Goal: Information Seeking & Learning: Learn about a topic

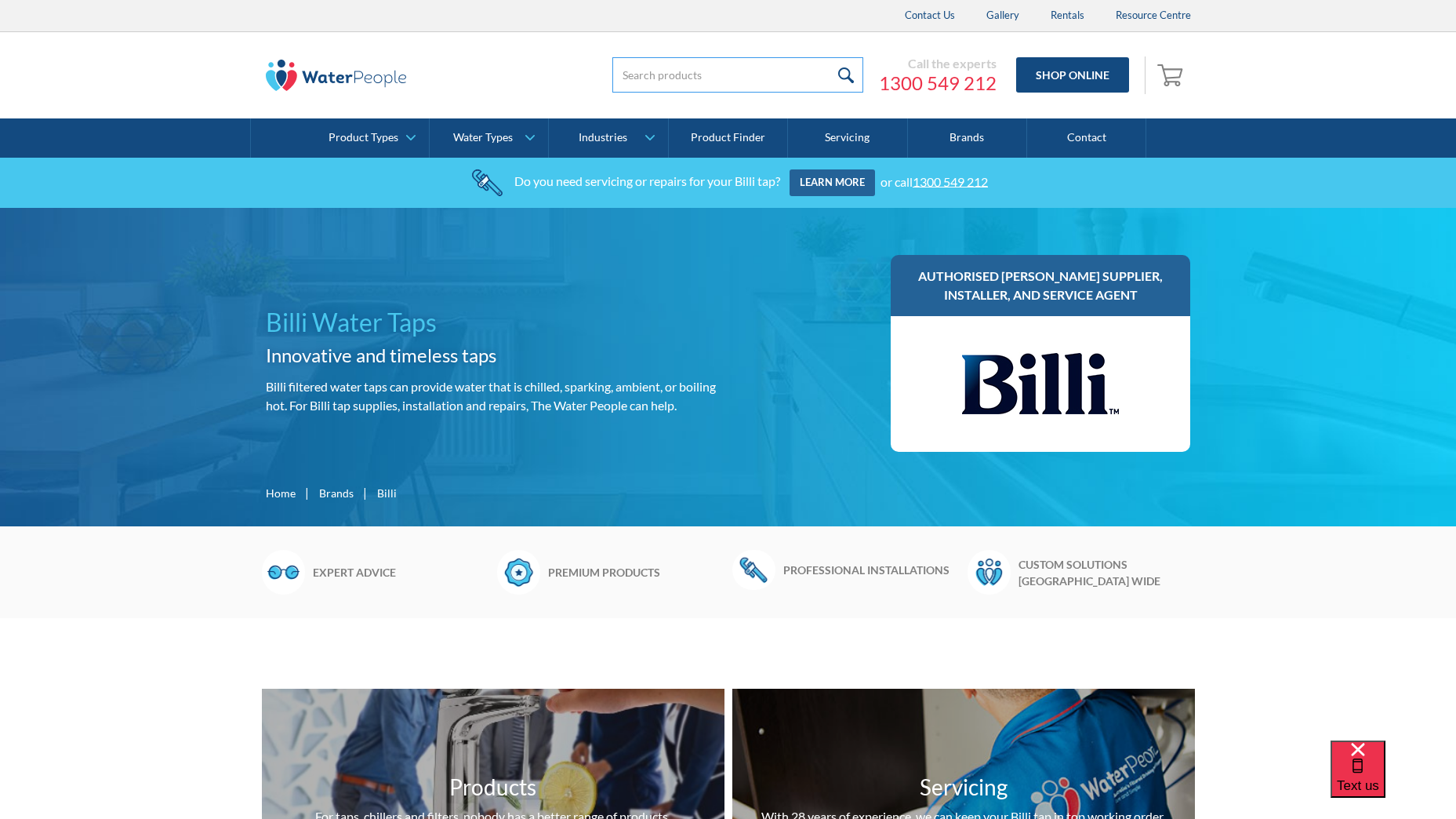
drag, startPoint x: 0, startPoint y: 0, endPoint x: 669, endPoint y: 68, distance: 672.4
click at [669, 68] on input "search" at bounding box center [738, 75] width 251 height 36
type input "n"
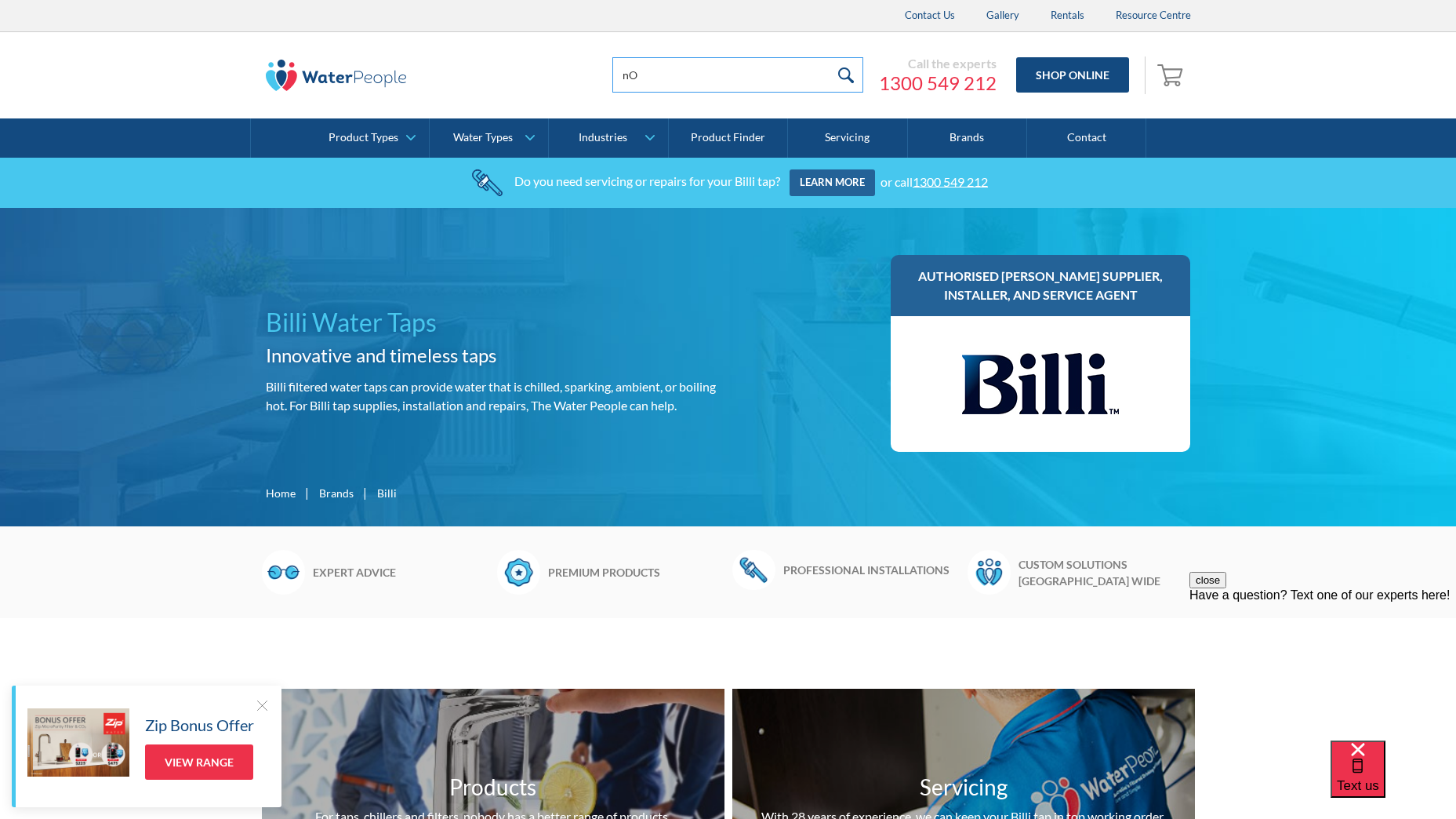
type input "n"
type input "No red light, no hot water"
click at [829, 57] on input "submit" at bounding box center [846, 75] width 34 height 36
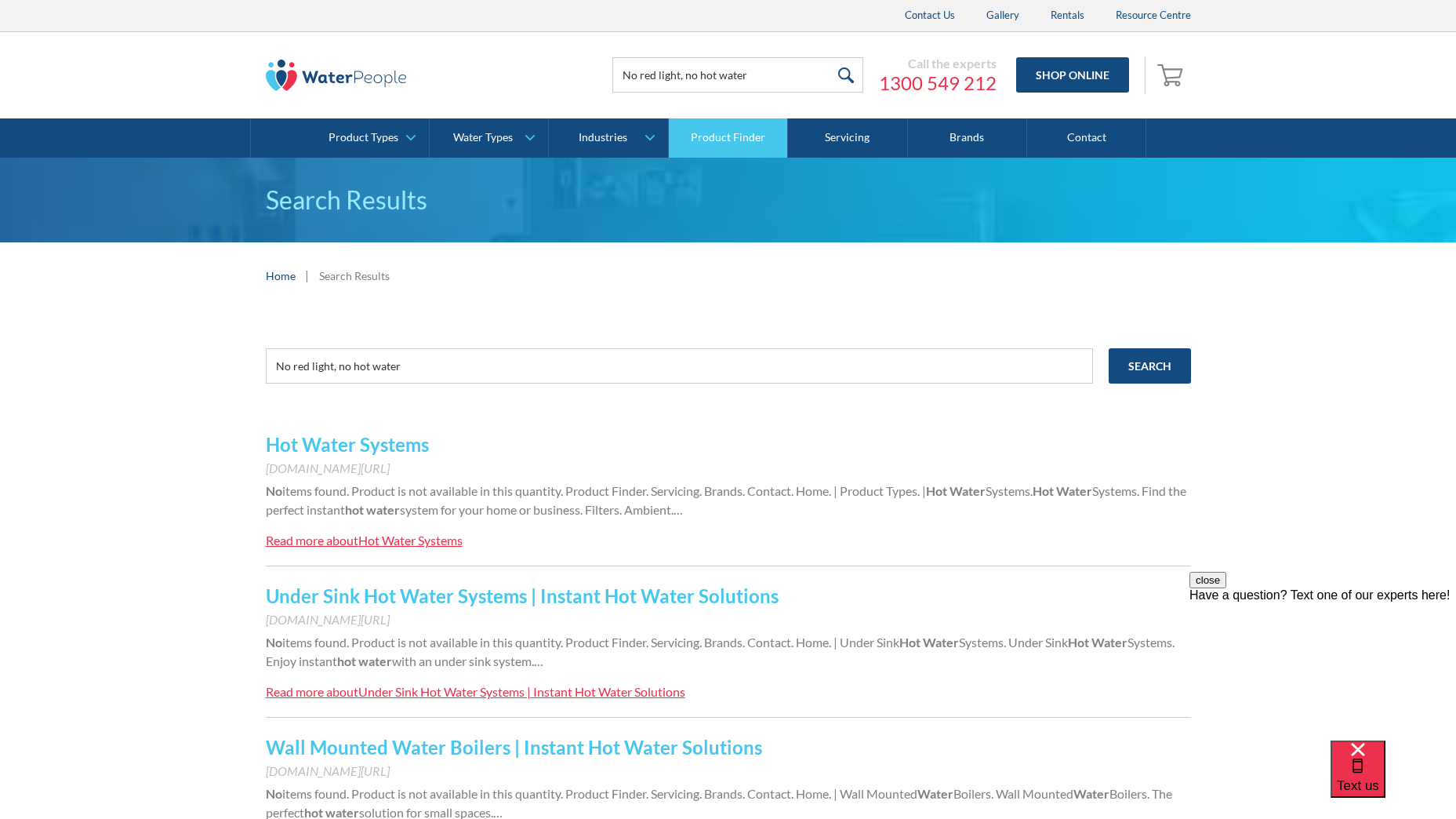
click at [725, 132] on link "Product Finder" at bounding box center [729, 138] width 120 height 39
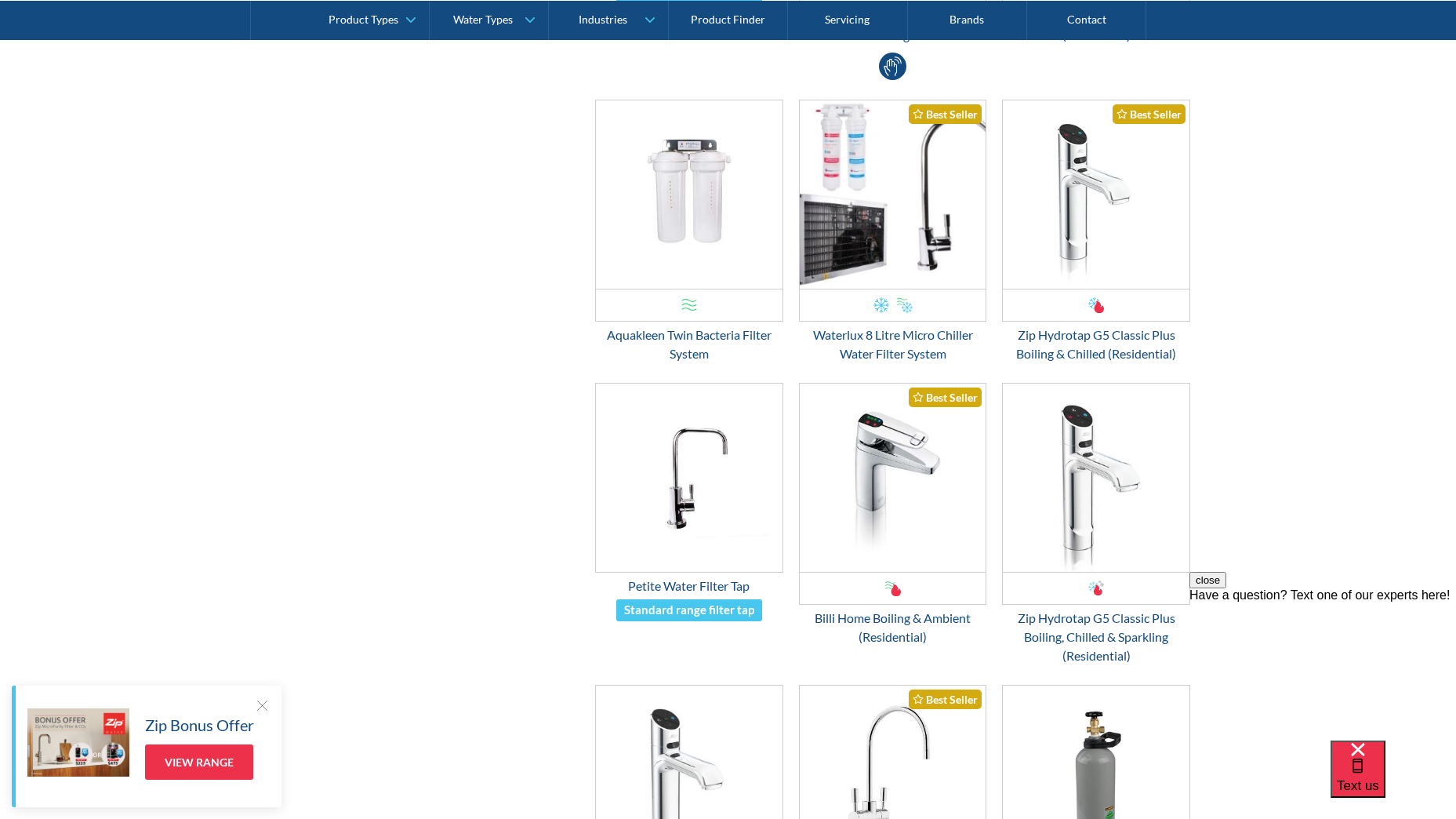
scroll to position [1559, 0]
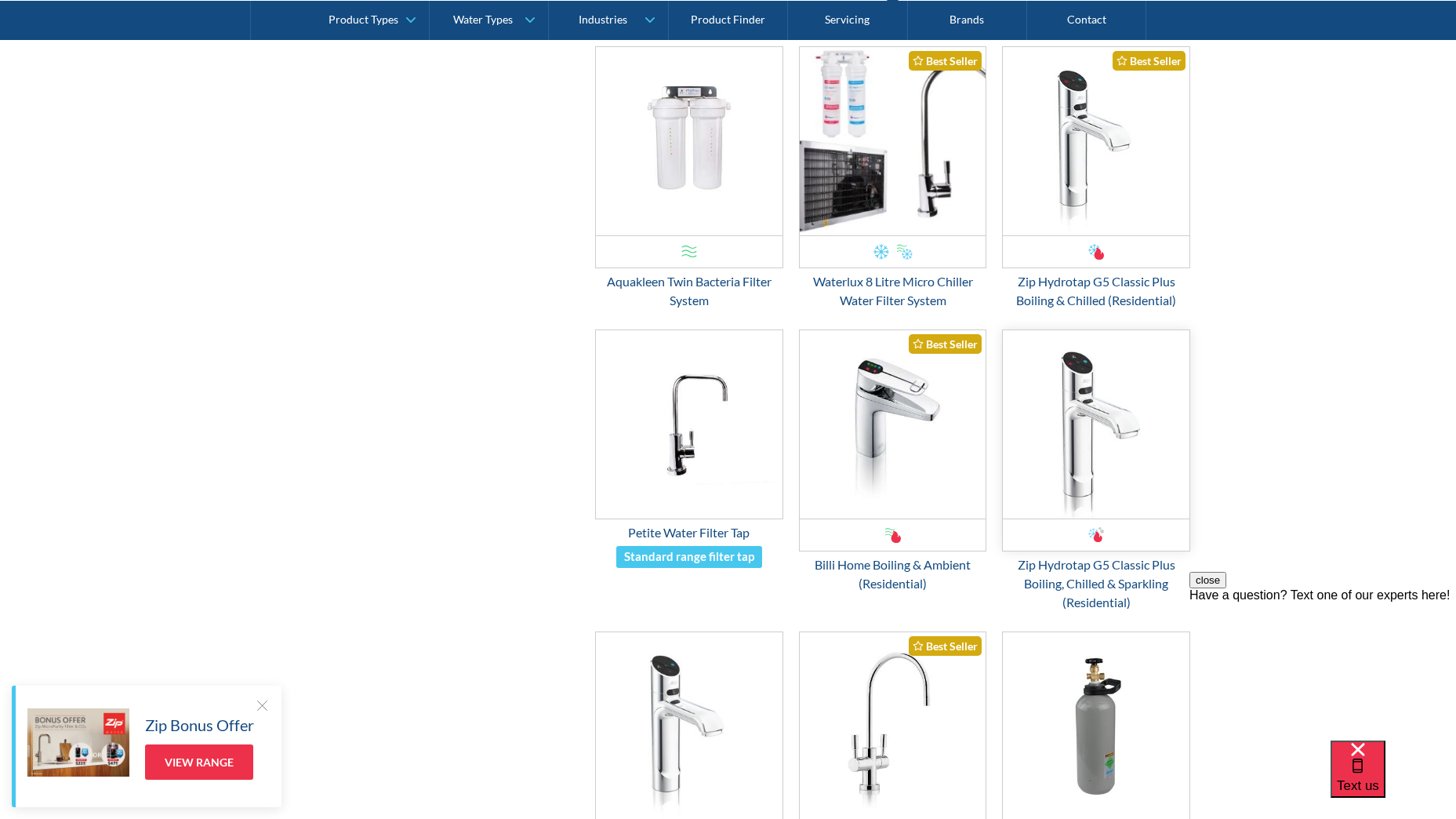
click at [1093, 410] on img "Email Form 3" at bounding box center [1095, 424] width 186 height 188
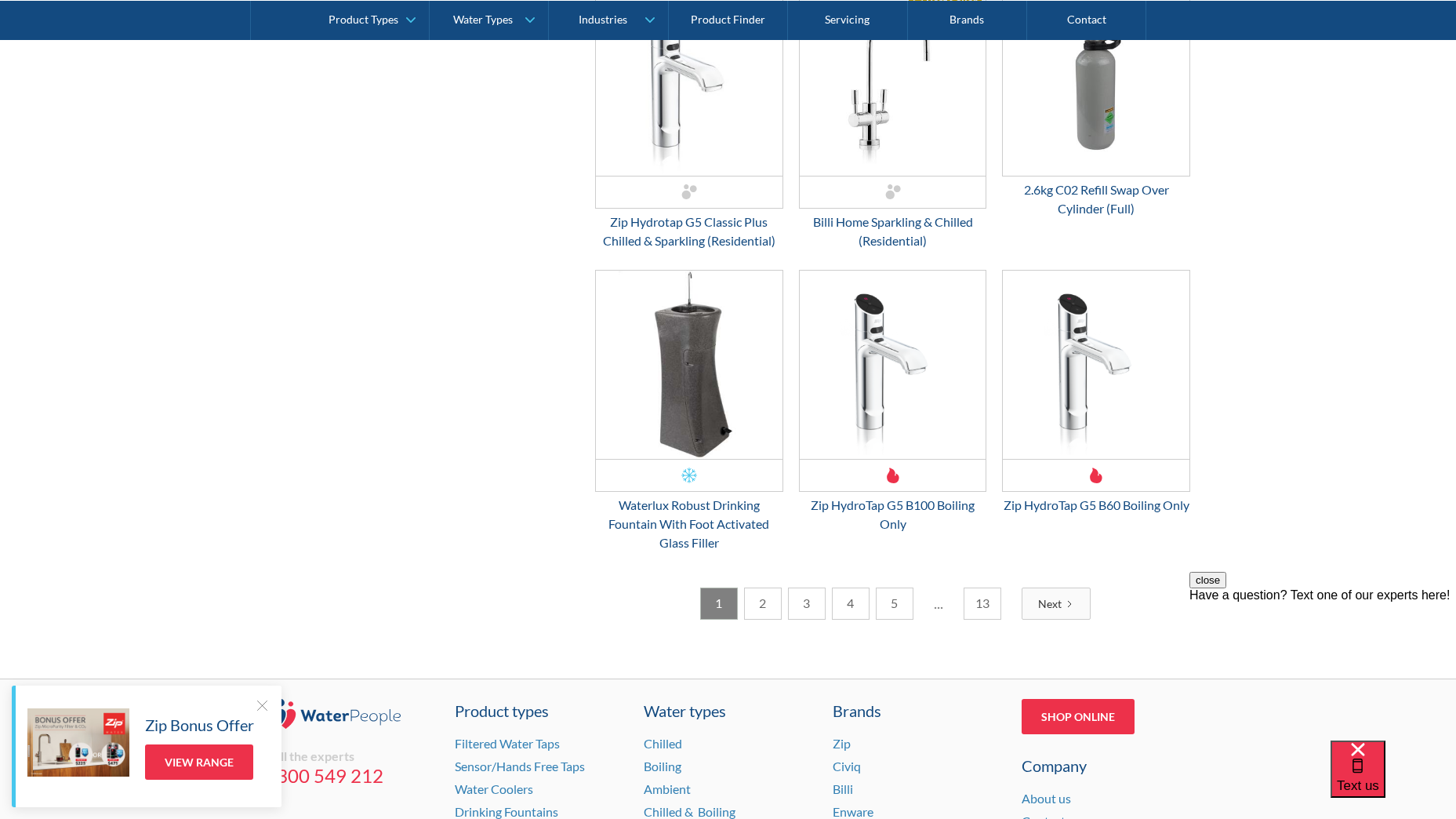
scroll to position [2251, 0]
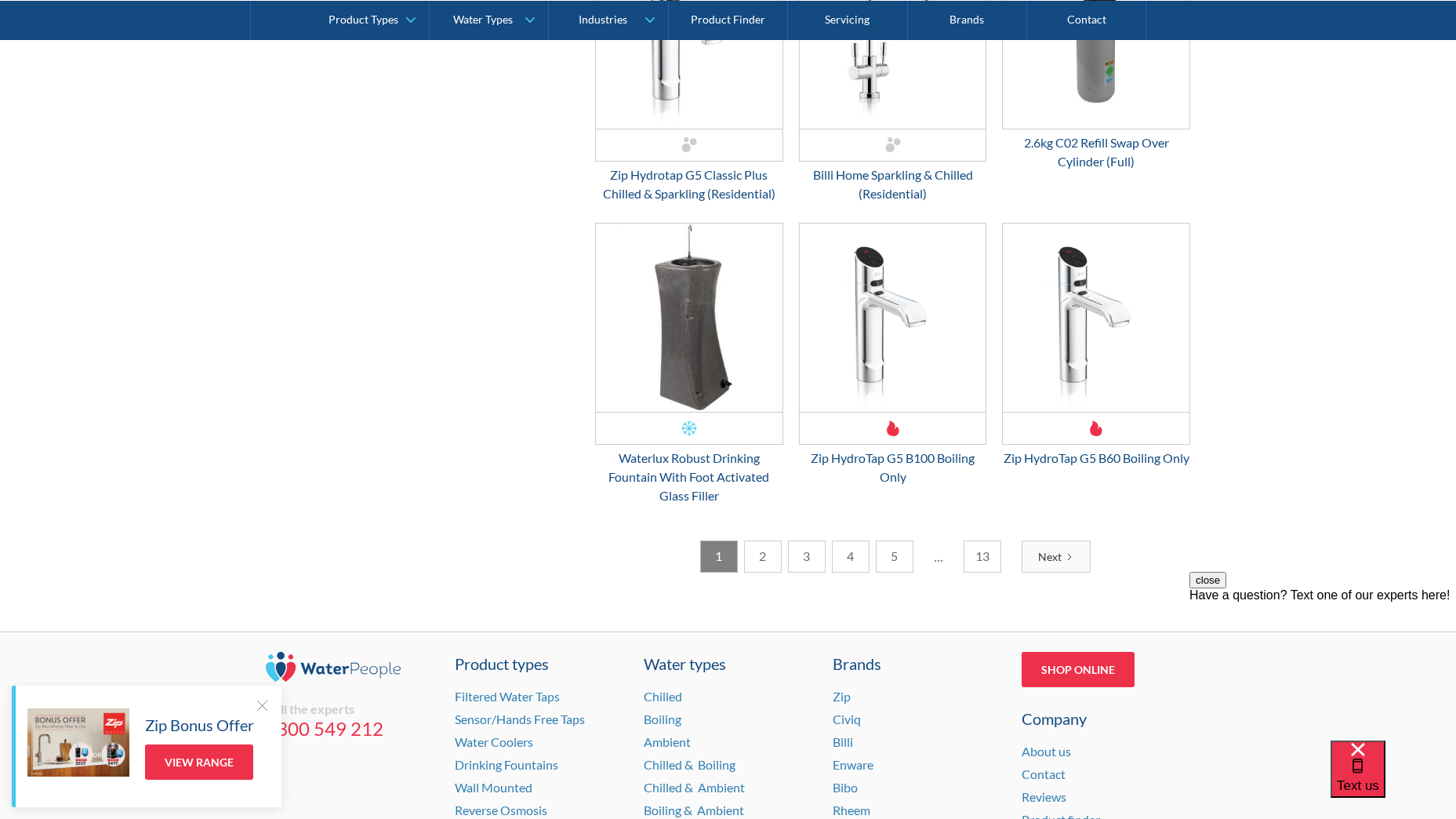
click at [1055, 573] on link "Next" at bounding box center [1056, 556] width 69 height 32
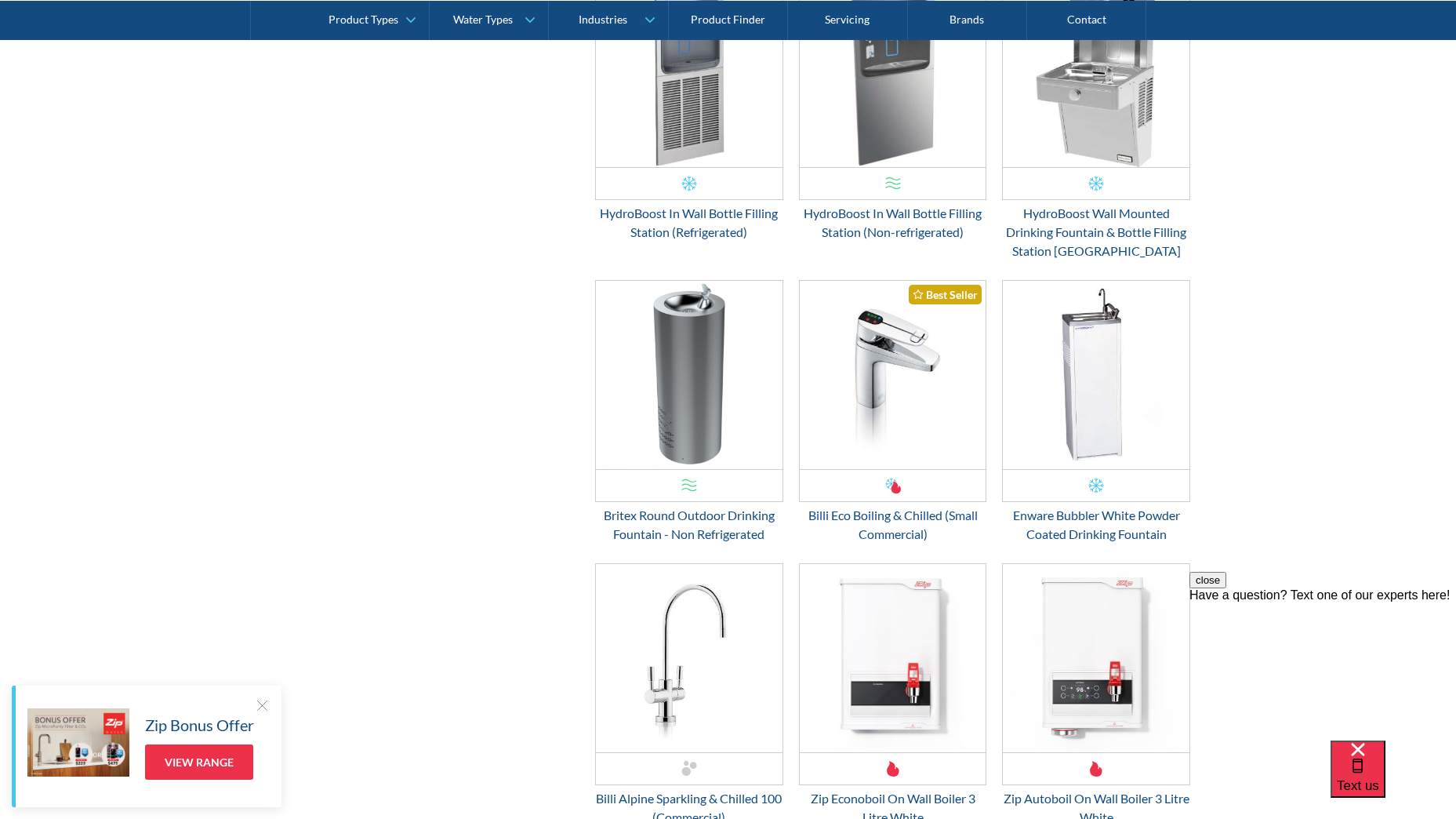
scroll to position [2566, 0]
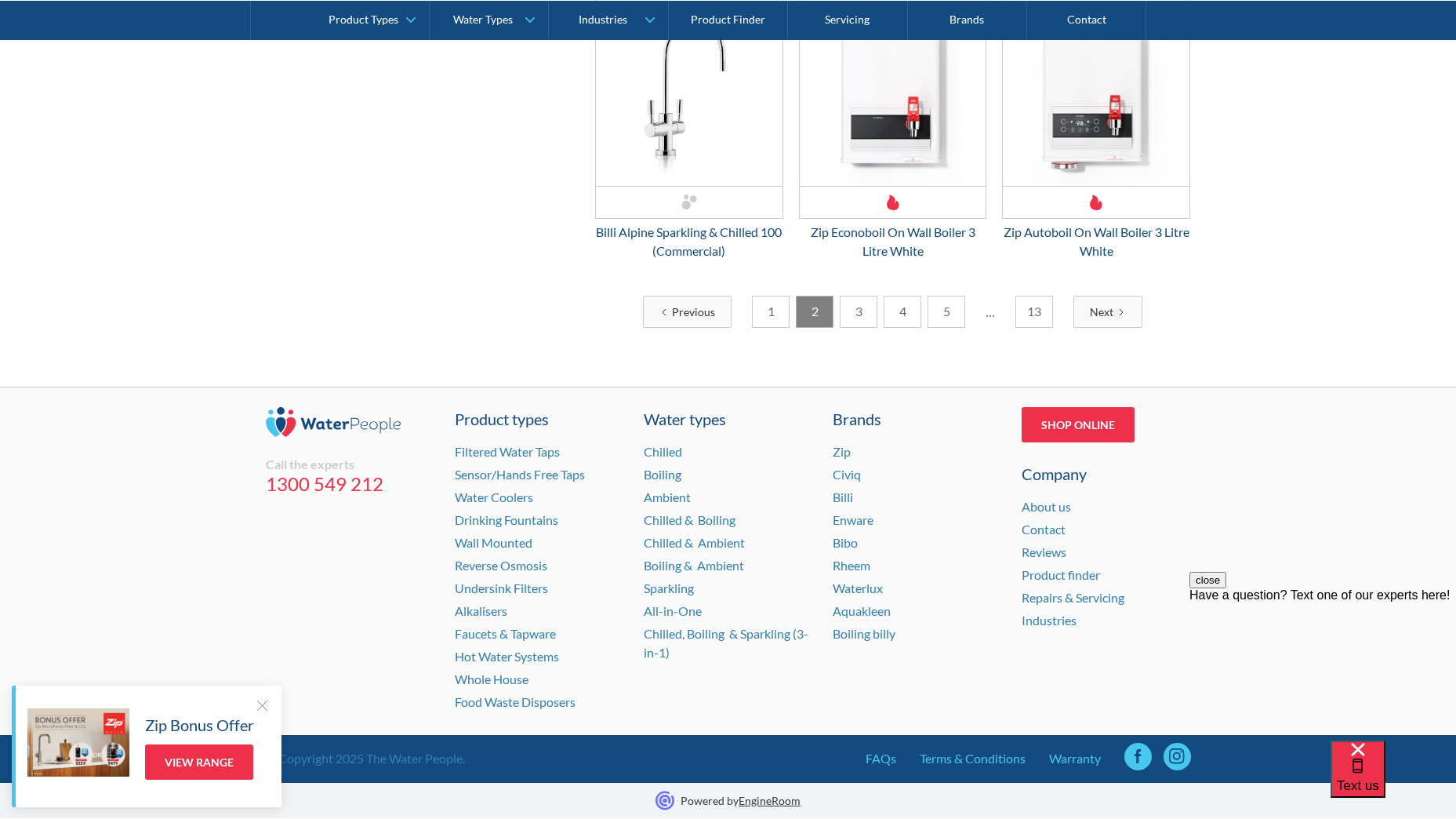
click at [862, 312] on link "3" at bounding box center [858, 311] width 37 height 32
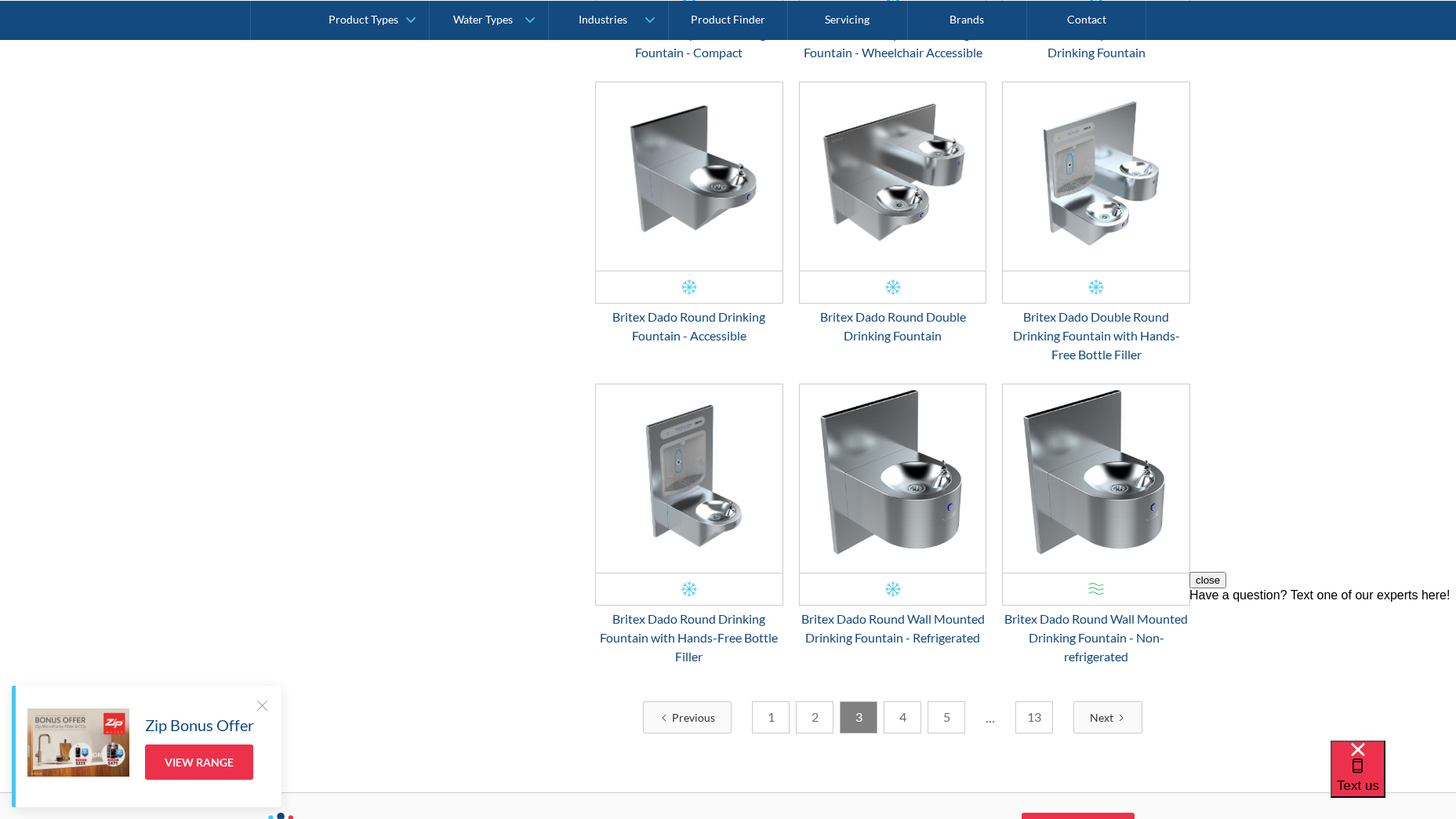
scroll to position [2103, 0]
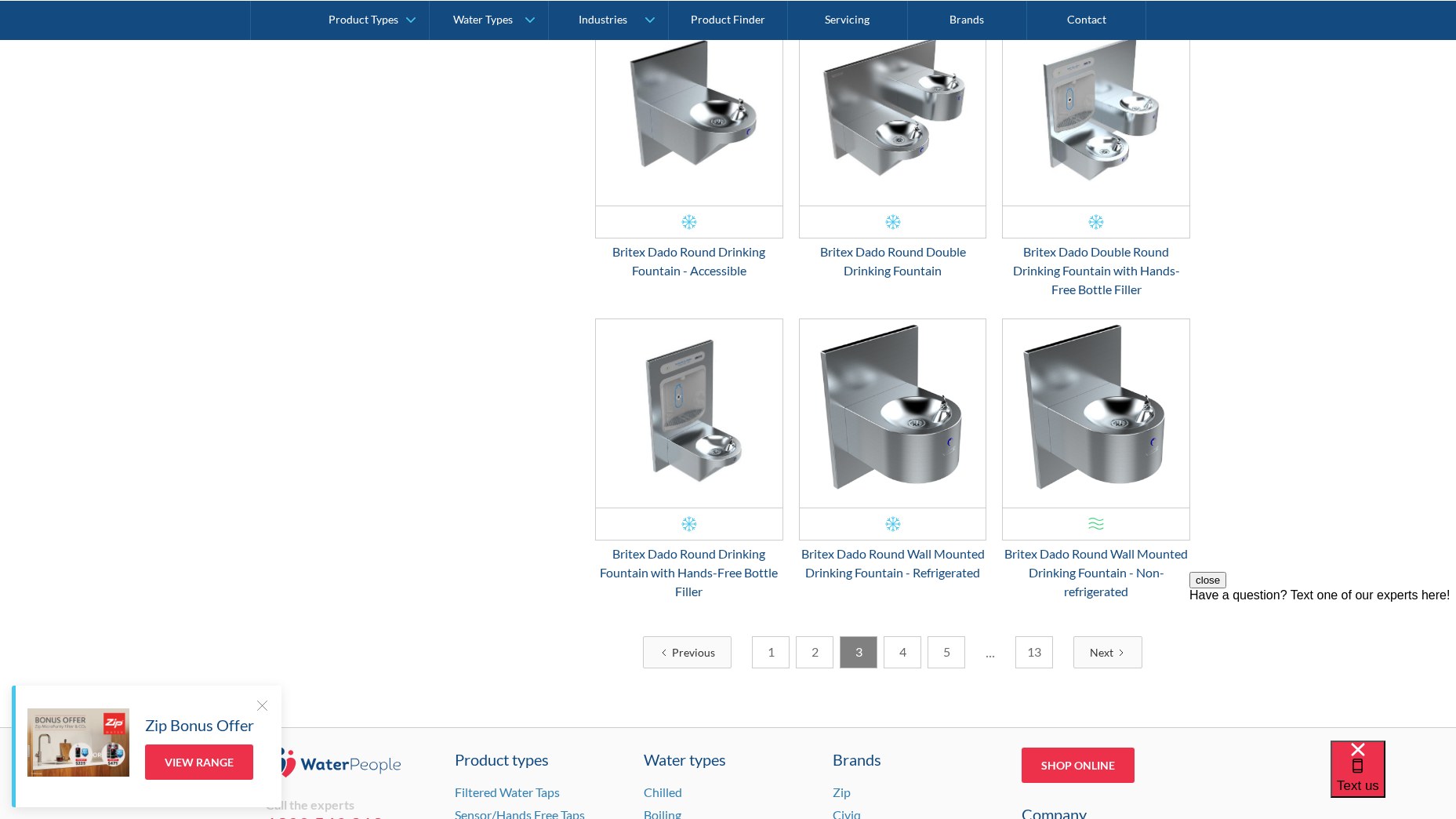
click at [907, 636] on link "4" at bounding box center [902, 652] width 37 height 32
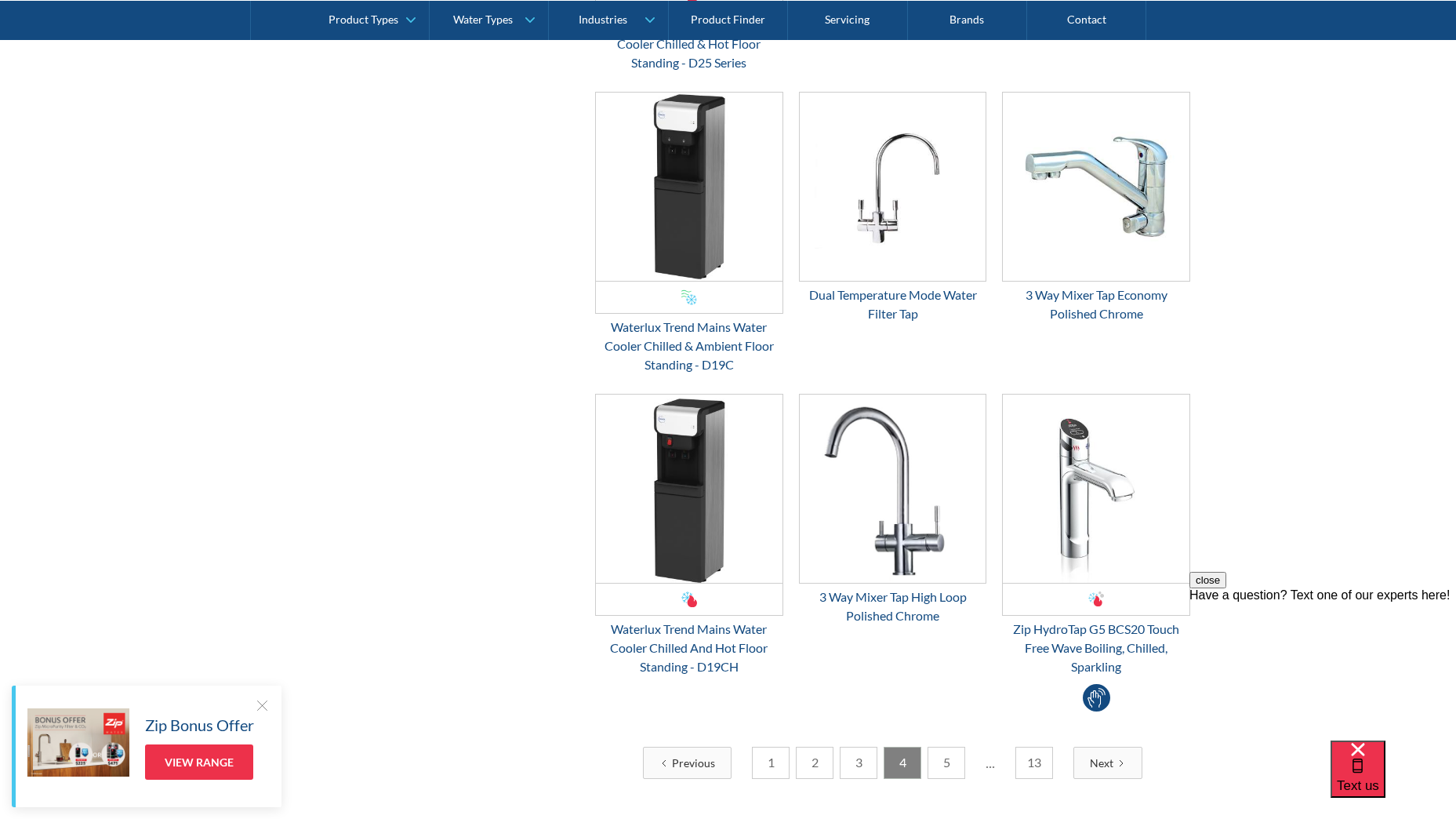
click at [938, 746] on link "5" at bounding box center [946, 762] width 37 height 32
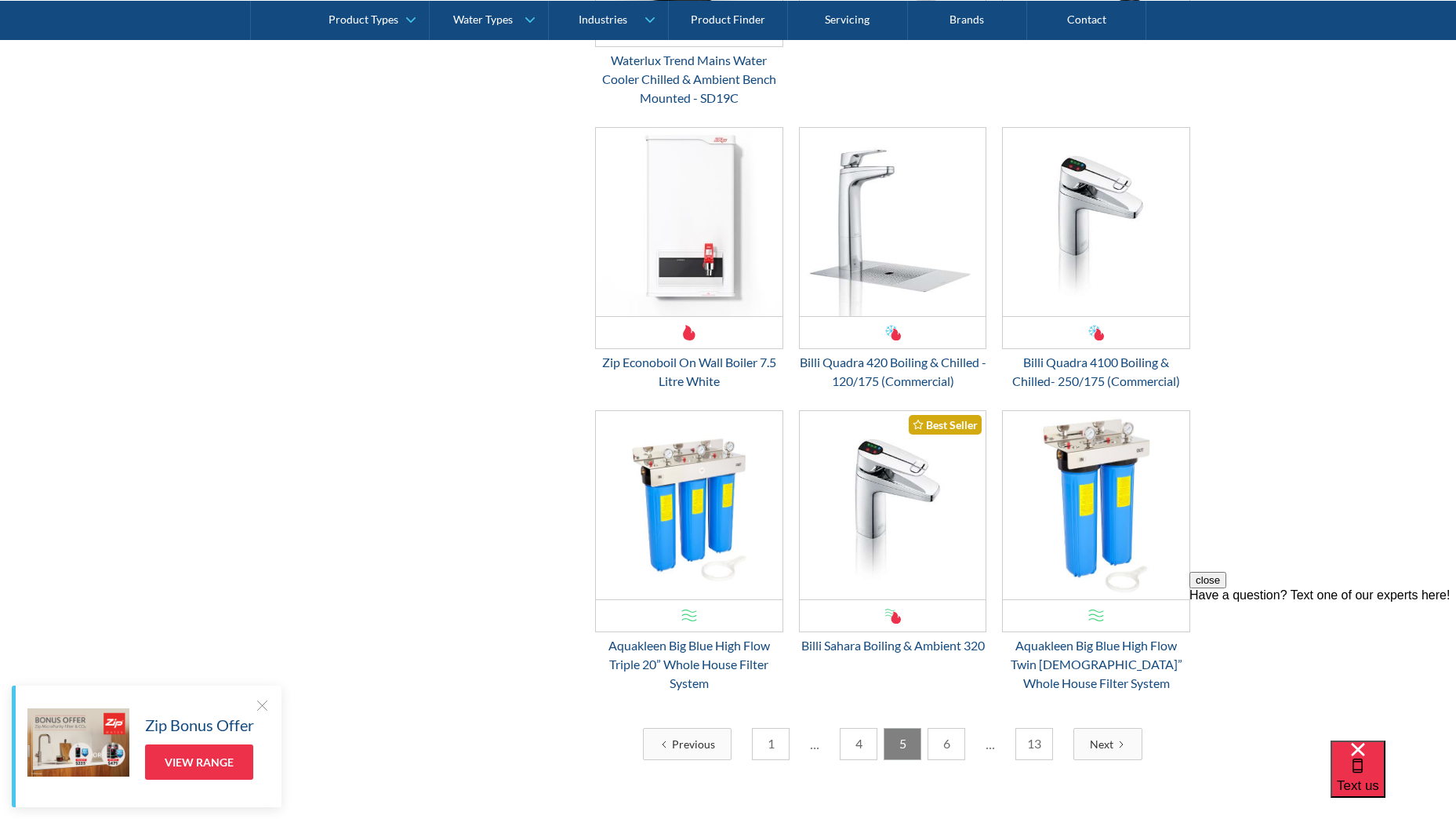
click at [947, 729] on link "6" at bounding box center [946, 744] width 37 height 32
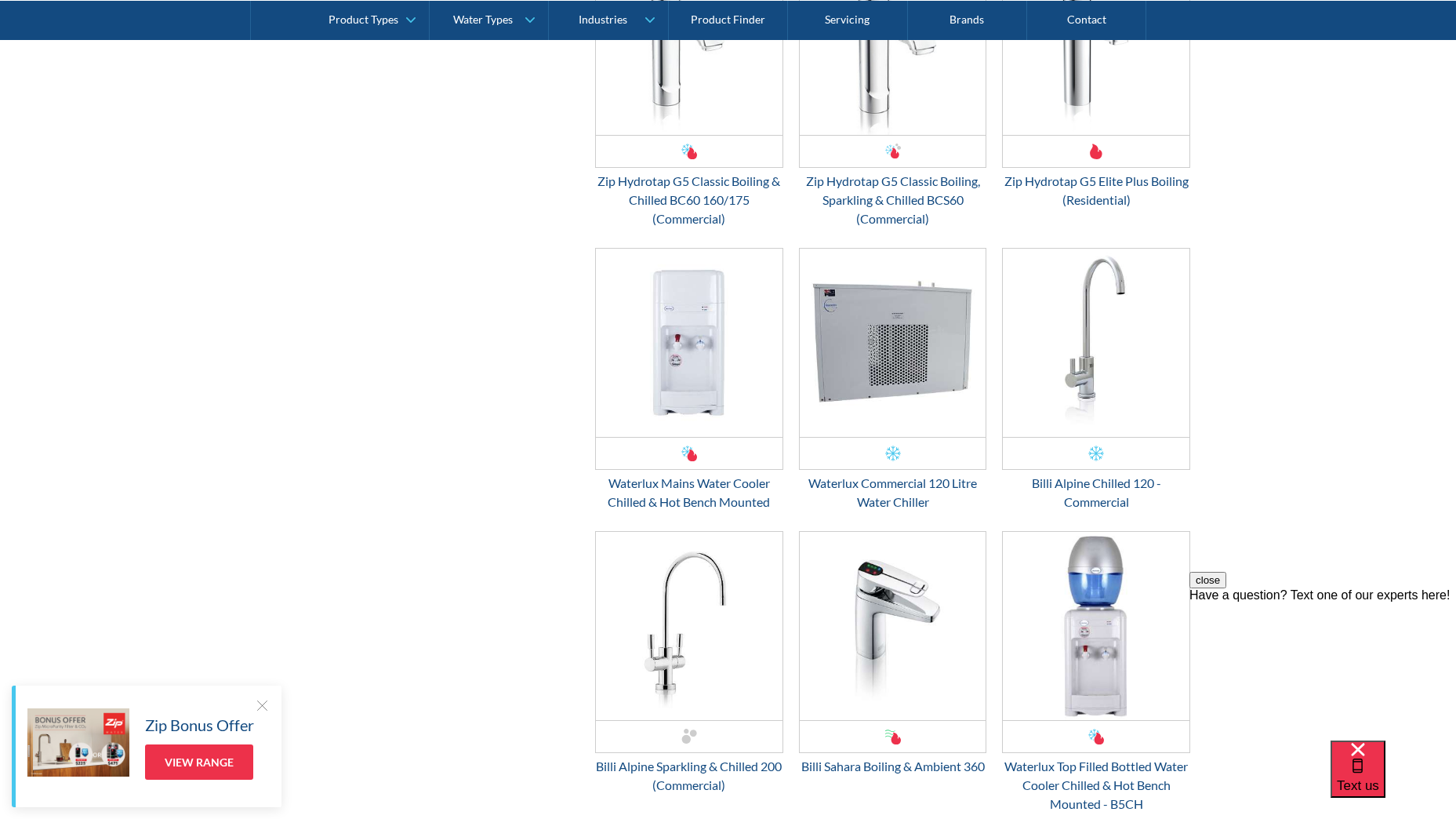
scroll to position [2087, 0]
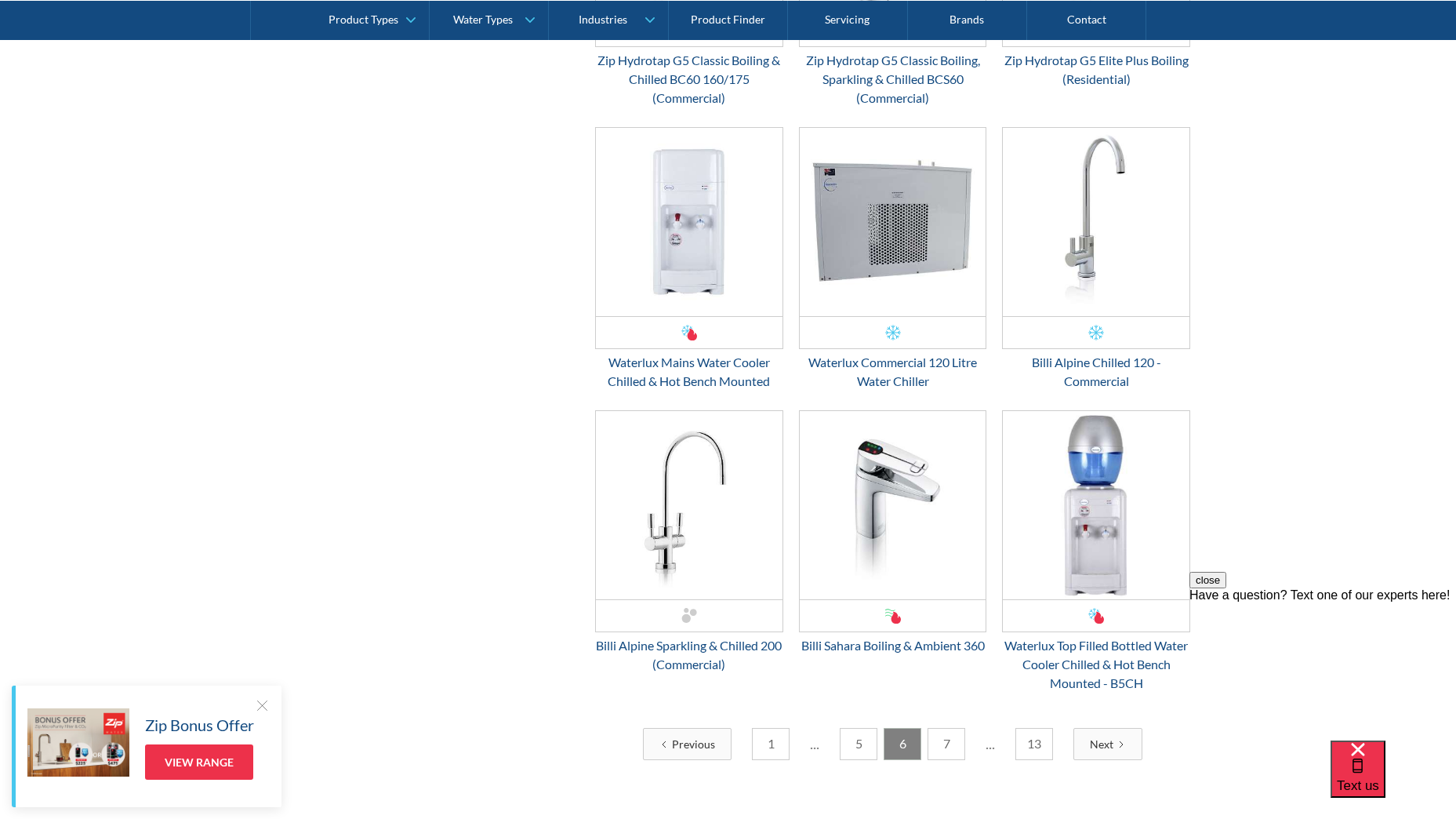
click at [1084, 742] on link "Next" at bounding box center [1108, 744] width 69 height 32
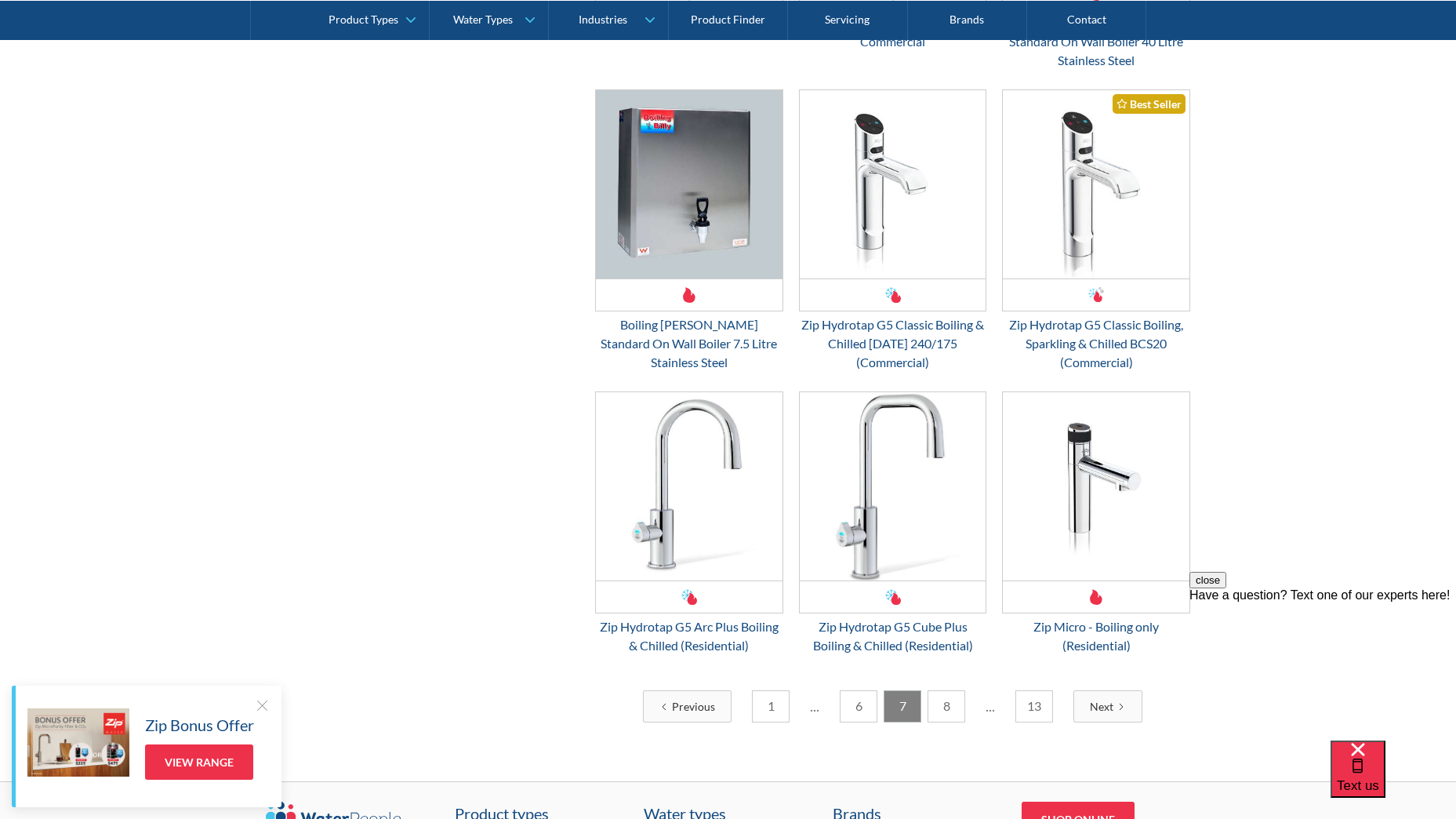
click at [937, 690] on link "8" at bounding box center [946, 705] width 37 height 32
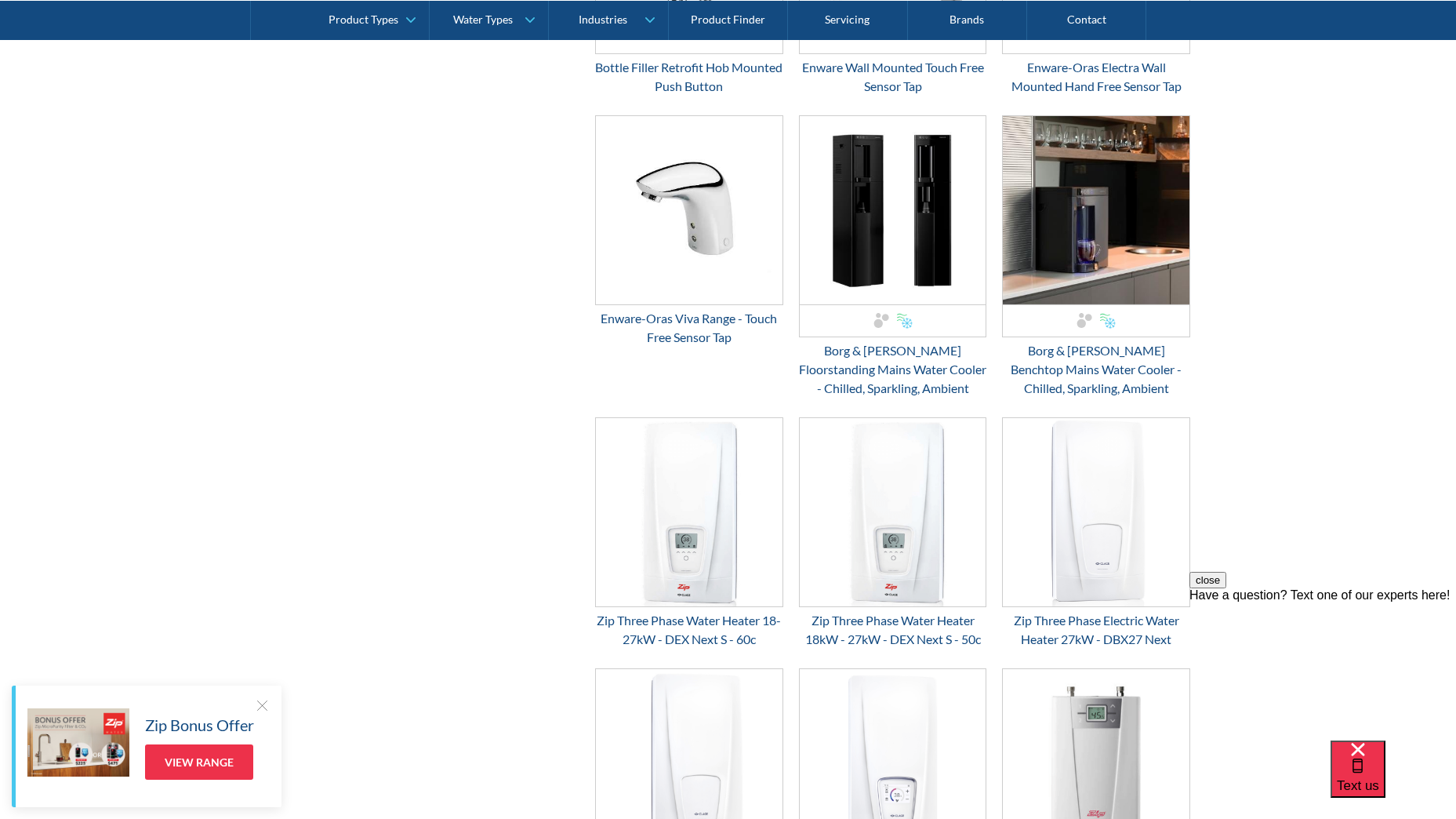
scroll to position [1991, 0]
